Goal: Task Accomplishment & Management: Complete application form

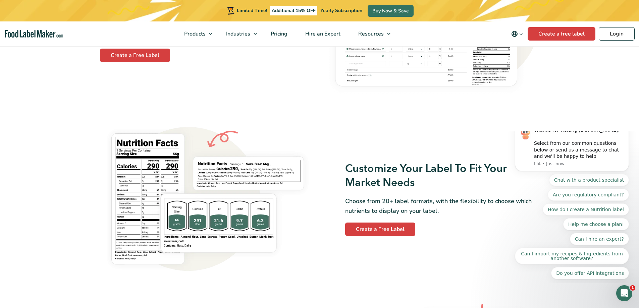
scroll to position [503, 0]
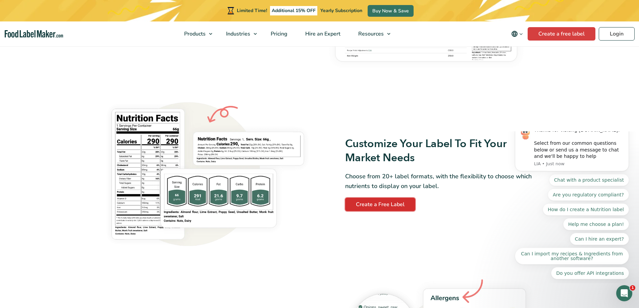
click at [400, 205] on link "Create a Free Label" at bounding box center [380, 204] width 70 height 13
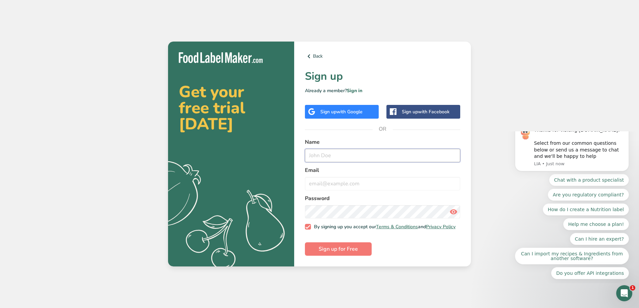
click at [338, 153] on input "text" at bounding box center [382, 155] width 155 height 13
type input "[PERSON_NAME]"
click at [347, 184] on input "email" at bounding box center [382, 183] width 155 height 13
